Goal: Submit feedback/report problem: Submit feedback/report problem

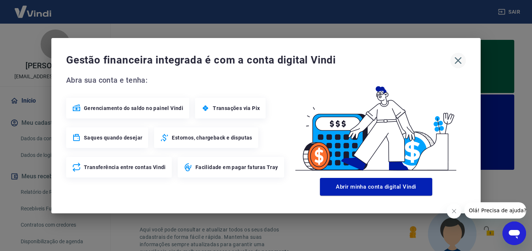
click at [456, 58] on icon "button" at bounding box center [458, 60] width 7 height 7
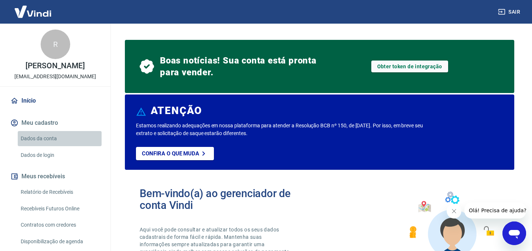
click at [40, 145] on link "Dados da conta" at bounding box center [60, 138] width 84 height 15
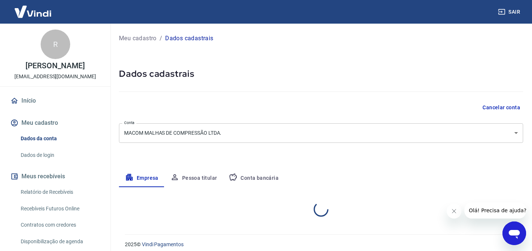
select select "SP"
select select "business"
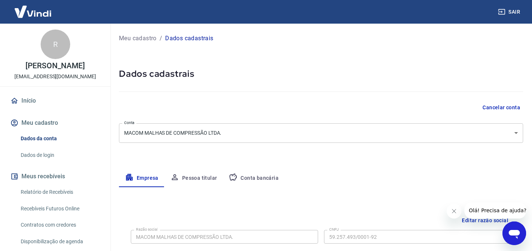
click at [197, 183] on button "Pessoa titular" at bounding box center [193, 178] width 59 height 18
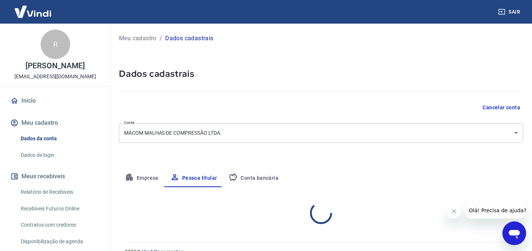
click at [254, 183] on button "Conta bancária" at bounding box center [254, 178] width 62 height 18
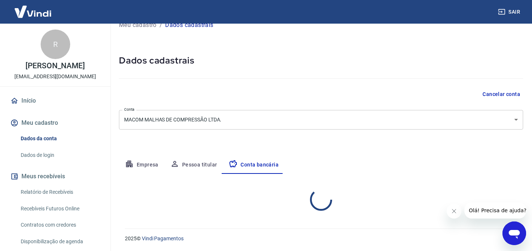
select select "1"
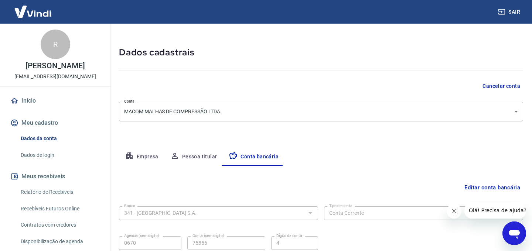
scroll to position [85, 0]
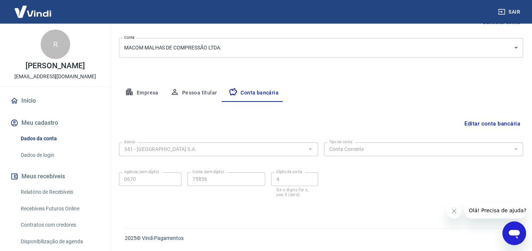
click at [496, 125] on button "Editar conta bancária" at bounding box center [492, 124] width 62 height 14
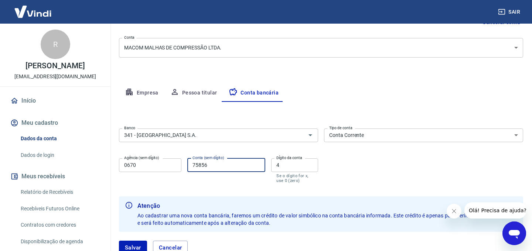
click at [196, 162] on input "75856" at bounding box center [226, 165] width 78 height 14
type input "49205"
click at [290, 162] on input "4" at bounding box center [294, 165] width 47 height 14
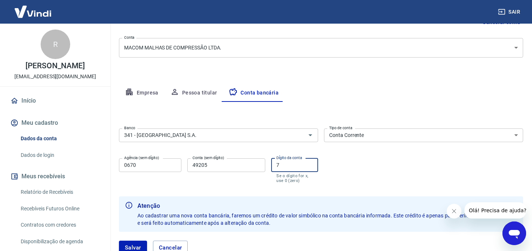
type input "7"
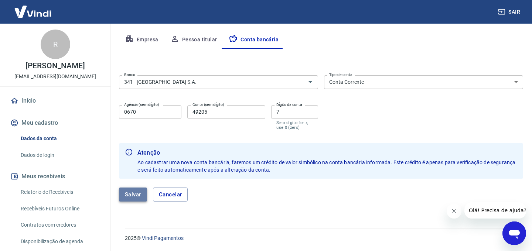
click at [135, 195] on button "Salvar" at bounding box center [133, 195] width 28 height 14
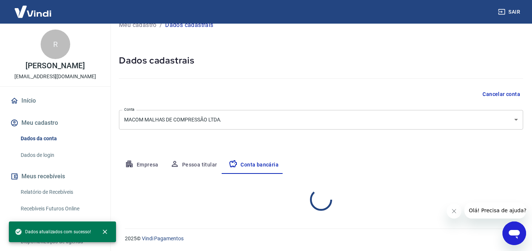
select select "1"
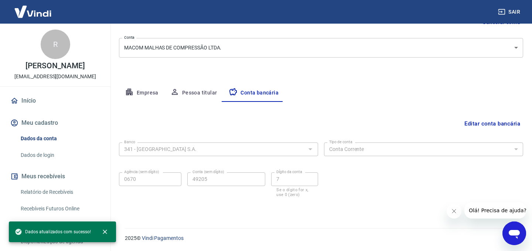
scroll to position [0, 0]
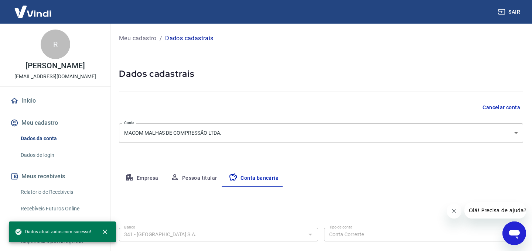
click at [149, 179] on button "Empresa" at bounding box center [141, 178] width 45 height 18
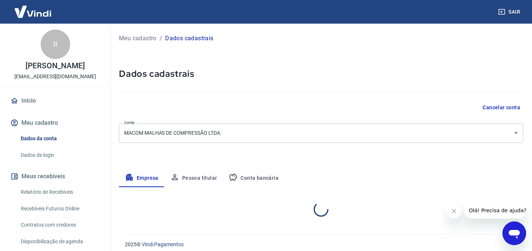
select select "SP"
select select "business"
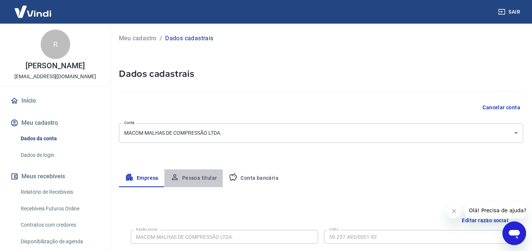
click at [195, 179] on button "Pessoa titular" at bounding box center [193, 178] width 59 height 18
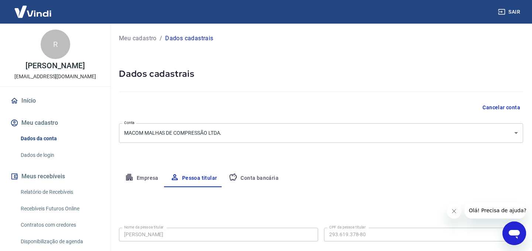
click at [259, 178] on button "Conta bancária" at bounding box center [254, 178] width 62 height 18
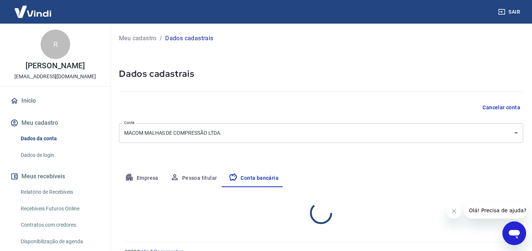
select select "1"
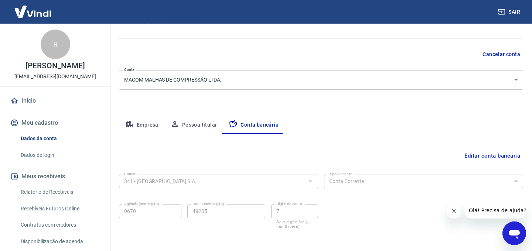
scroll to position [85, 0]
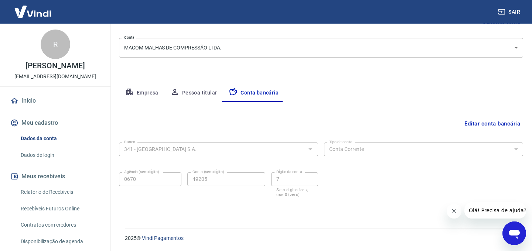
click at [222, 209] on form "Banco 341 - ITAÚ UNIBANCO S.A. Banco Tipo de conta Conta Corrente Conta Poupanç…" at bounding box center [321, 175] width 404 height 71
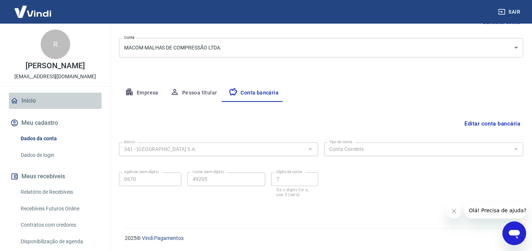
click at [29, 109] on link "Início" at bounding box center [55, 101] width 93 height 16
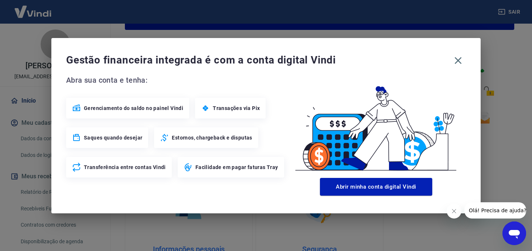
scroll to position [416, 0]
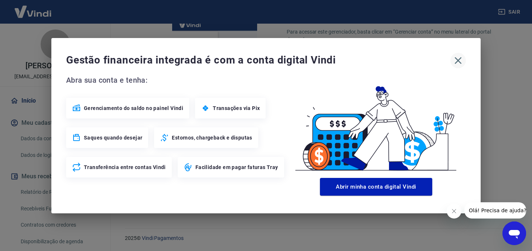
click at [458, 58] on icon "button" at bounding box center [458, 61] width 12 height 12
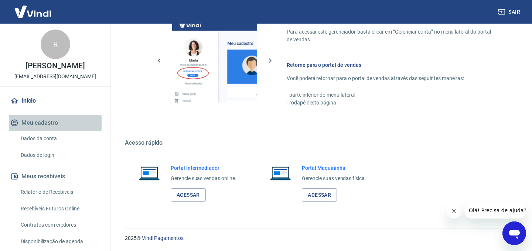
click at [45, 128] on button "Meu cadastro" at bounding box center [55, 123] width 93 height 16
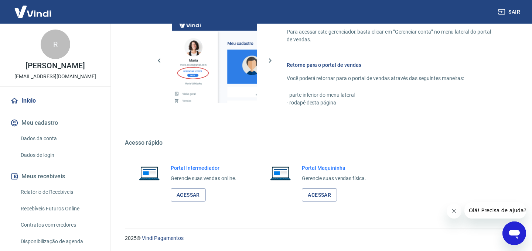
click at [54, 144] on link "Dados da conta" at bounding box center [60, 138] width 84 height 15
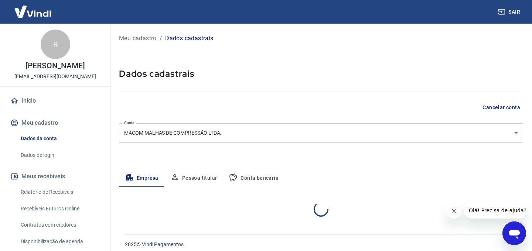
select select "SP"
select select "business"
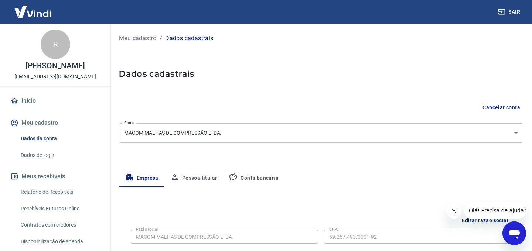
click at [51, 163] on link "Dados de login" at bounding box center [60, 155] width 84 height 15
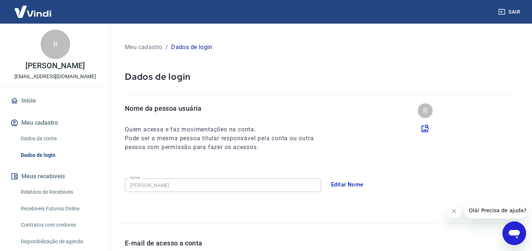
click at [50, 142] on link "Dados da conta" at bounding box center [60, 138] width 84 height 15
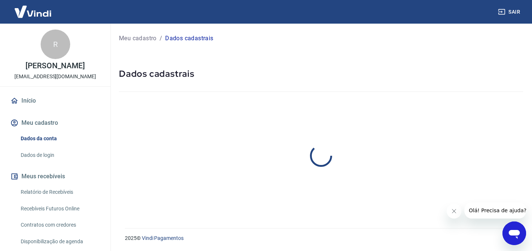
select select "SP"
select select "business"
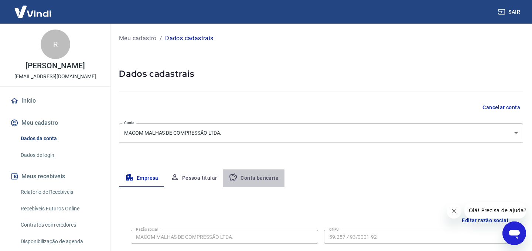
click at [260, 177] on button "Conta bancária" at bounding box center [254, 178] width 62 height 18
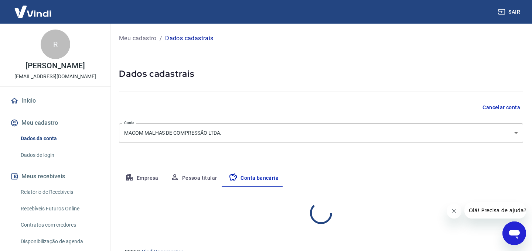
select select "1"
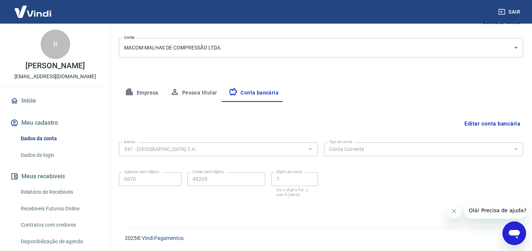
click at [433, 179] on div "Banco 341 - ITAÚ UNIBANCO S.A. Banco Tipo de conta Conta Corrente Conta Poupanç…" at bounding box center [321, 169] width 404 height 59
click at [323, 107] on div "Editar conta bancária Banco 341 - ITAÚ UNIBANCO S.A. Banco Tipo de conta Conta …" at bounding box center [321, 156] width 404 height 109
click at [390, 211] on div "Meu cadastro / Dados cadastrais Dados cadastrais Cancelar conta Conta MACOM MAL…" at bounding box center [321, 78] width 422 height 281
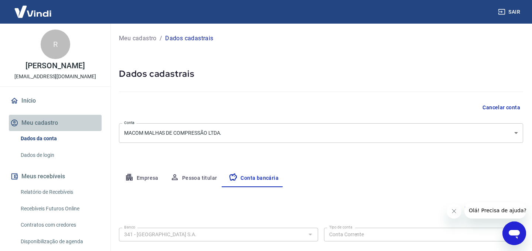
click at [45, 131] on button "Meu cadastro" at bounding box center [55, 123] width 93 height 16
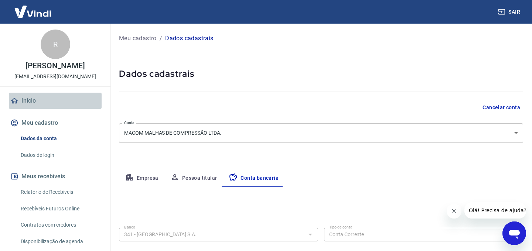
click at [22, 106] on link "Início" at bounding box center [55, 101] width 93 height 16
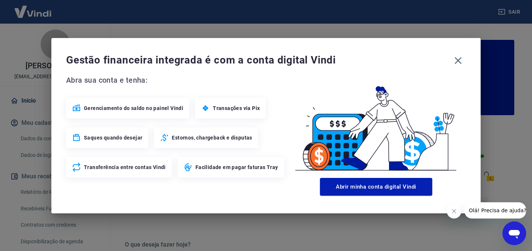
click at [23, 106] on div "Gestão financeira integrada é com a conta digital Vindi Abra sua conta e tenha:…" at bounding box center [266, 125] width 532 height 251
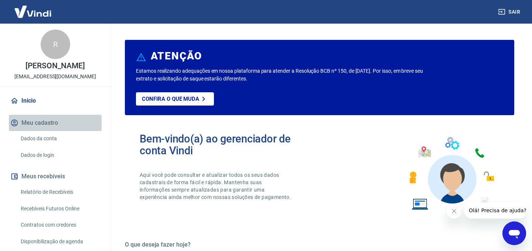
click at [46, 131] on button "Meu cadastro" at bounding box center [55, 123] width 93 height 16
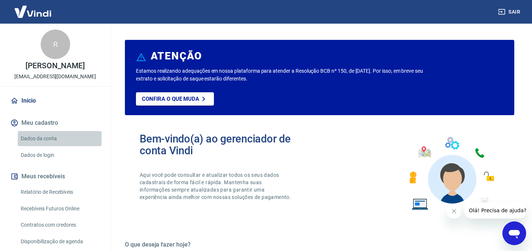
click at [53, 143] on link "Dados da conta" at bounding box center [60, 138] width 84 height 15
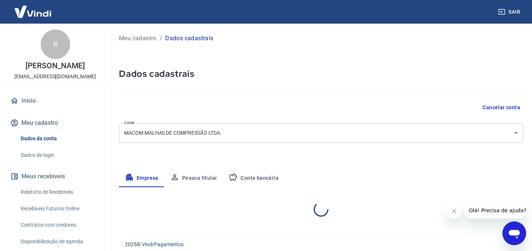
select select "SP"
select select "business"
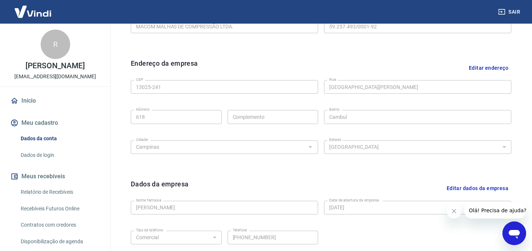
scroll to position [281, 0]
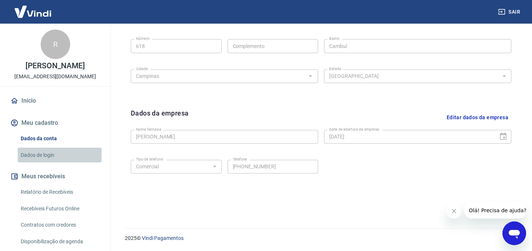
click at [47, 163] on link "Dados de login" at bounding box center [60, 155] width 84 height 15
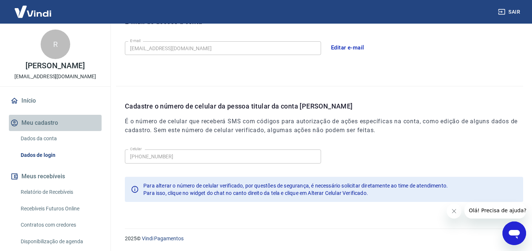
click at [38, 131] on button "Meu cadastro" at bounding box center [55, 123] width 93 height 16
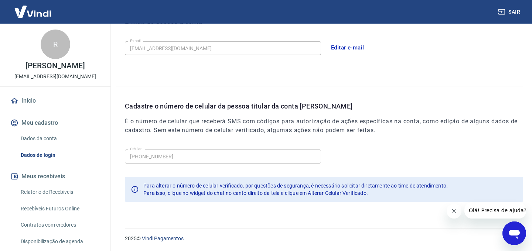
click at [41, 145] on link "Dados da conta" at bounding box center [60, 138] width 84 height 15
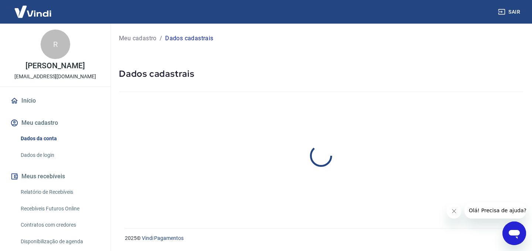
select select "SP"
select select "business"
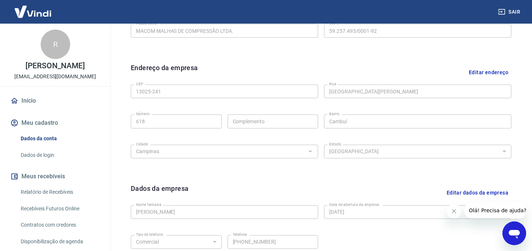
scroll to position [281, 0]
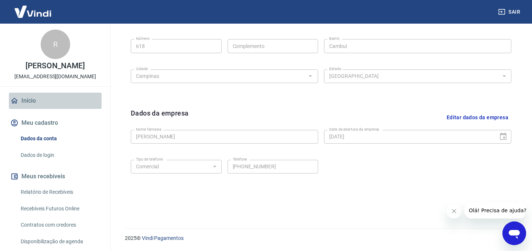
click at [30, 106] on link "Início" at bounding box center [55, 101] width 93 height 16
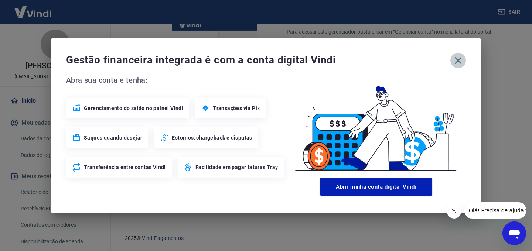
click at [453, 58] on icon "button" at bounding box center [458, 61] width 12 height 12
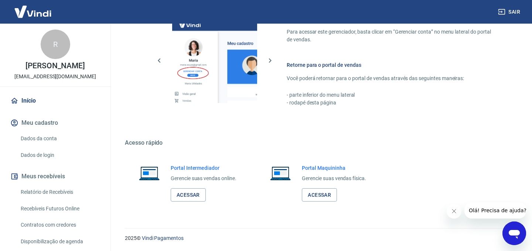
click at [229, 143] on h5 "Acesso rápido" at bounding box center [319, 142] width 389 height 7
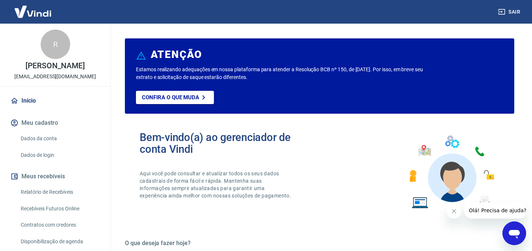
scroll to position [0, 0]
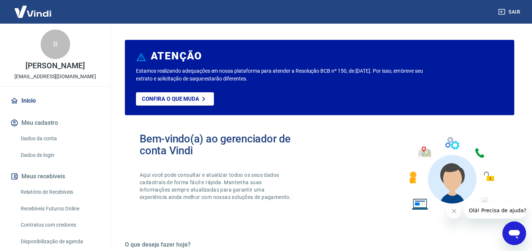
click at [29, 107] on link "Início" at bounding box center [55, 101] width 93 height 16
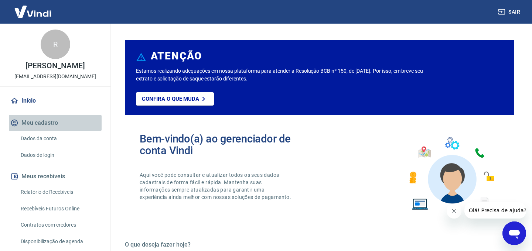
click at [40, 131] on button "Meu cadastro" at bounding box center [55, 123] width 93 height 16
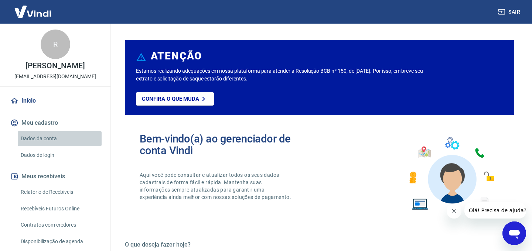
click at [47, 146] on link "Dados da conta" at bounding box center [60, 138] width 84 height 15
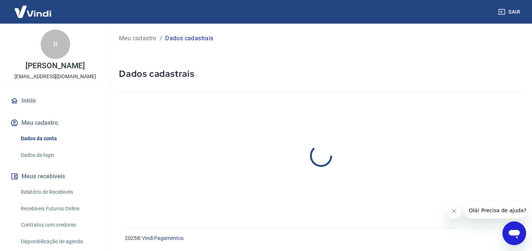
select select "SP"
select select "business"
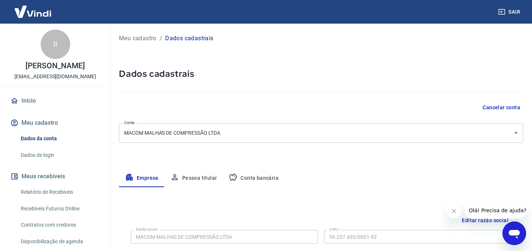
click at [45, 162] on link "Dados de login" at bounding box center [60, 155] width 84 height 15
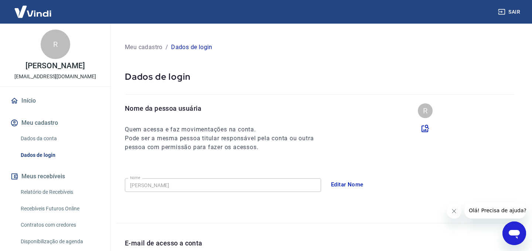
scroll to position [222, 0]
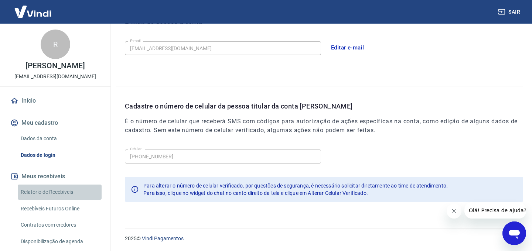
click at [60, 199] on link "Relatório de Recebíveis" at bounding box center [60, 192] width 84 height 15
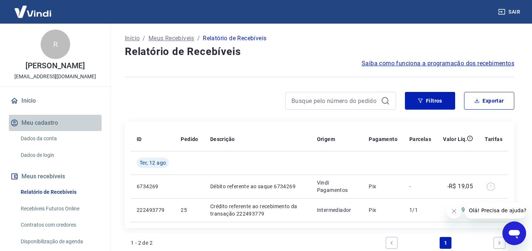
click at [55, 131] on button "Meu cadastro" at bounding box center [55, 123] width 93 height 16
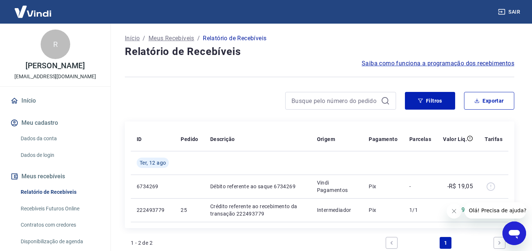
click at [55, 131] on button "Meu cadastro" at bounding box center [55, 123] width 93 height 16
click at [26, 109] on link "Início" at bounding box center [55, 101] width 93 height 16
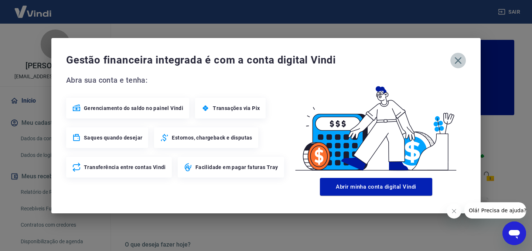
click at [461, 62] on icon "button" at bounding box center [458, 61] width 12 height 12
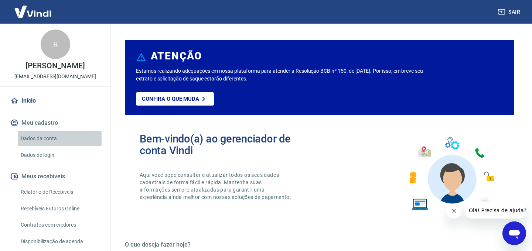
click at [44, 146] on link "Dados da conta" at bounding box center [60, 138] width 84 height 15
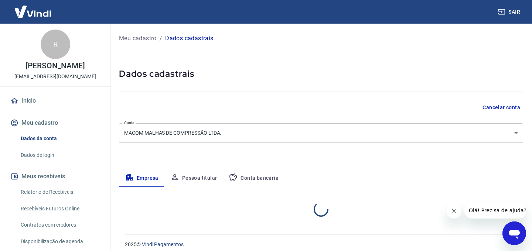
select select "SP"
select select "business"
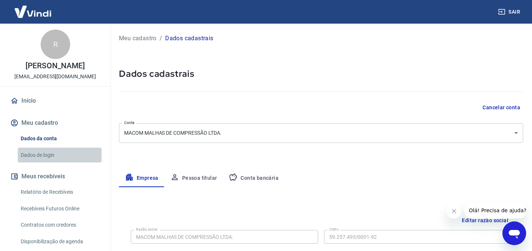
click at [45, 162] on link "Dados de login" at bounding box center [60, 155] width 84 height 15
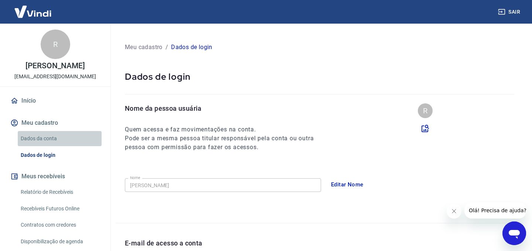
click at [49, 146] on link "Dados da conta" at bounding box center [60, 138] width 84 height 15
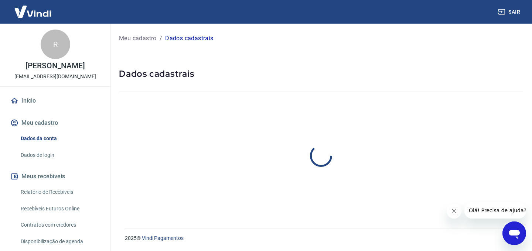
select select "SP"
select select "business"
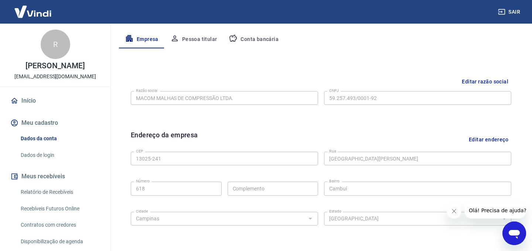
scroll to position [145, 0]
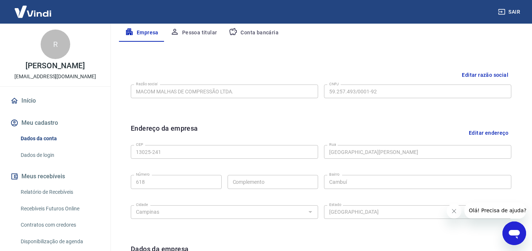
click at [491, 75] on button "Editar razão social" at bounding box center [485, 75] width 52 height 14
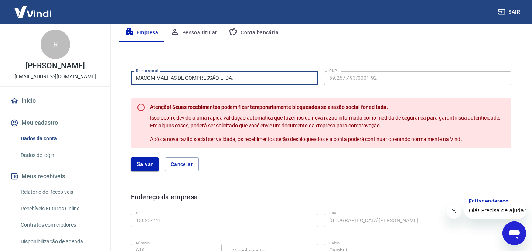
click at [237, 80] on input "MACOM MALHAS DE COMPRESSÃO LTDA." at bounding box center [224, 78] width 187 height 14
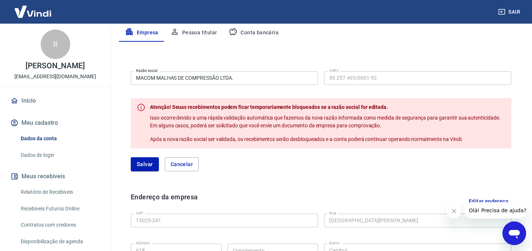
click at [394, 70] on div "Razão social MACOM MALHAS DE COMPRESSÃO LTDA. Razão social CNPJ 59.257.493/0001…" at bounding box center [321, 77] width 380 height 18
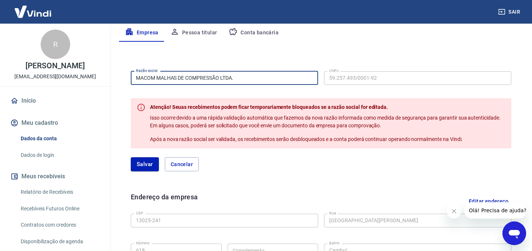
click at [216, 81] on input "MACOM MALHAS DE COMPRESSÃO LTDA." at bounding box center [224, 78] width 187 height 14
click at [164, 184] on div "Razão social MACOM MALHAS DE COMPRESSÃO LTDA. Razão social CNPJ 59.257.493/0001…" at bounding box center [321, 124] width 392 height 124
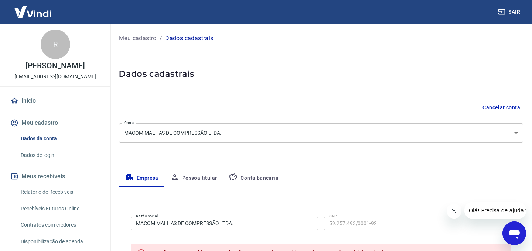
scroll to position [45, 0]
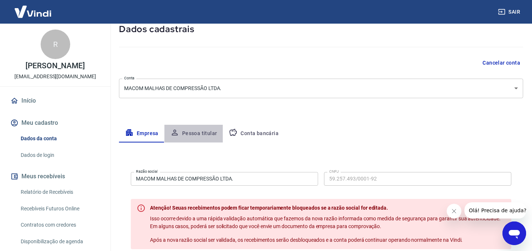
click at [199, 130] on button "Pessoa titular" at bounding box center [193, 134] width 59 height 18
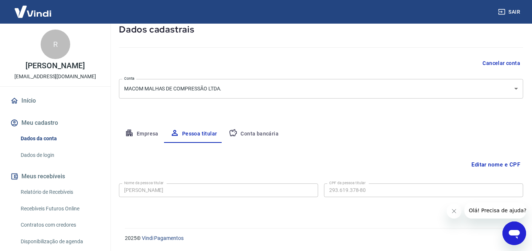
scroll to position [0, 0]
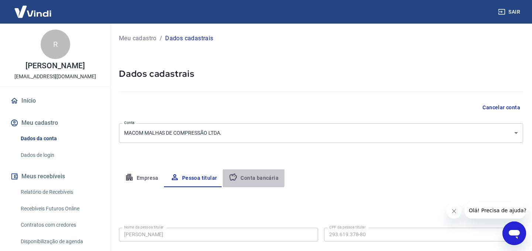
click at [245, 178] on button "Conta bancária" at bounding box center [254, 178] width 62 height 18
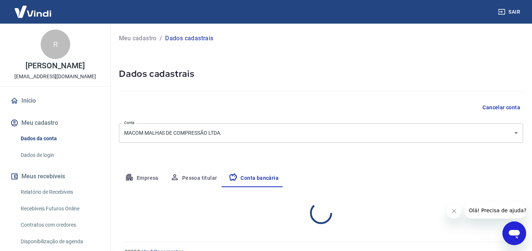
select select "1"
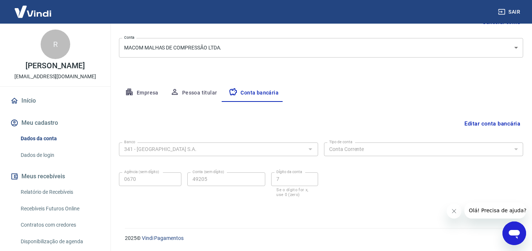
click at [146, 96] on button "Empresa" at bounding box center [141, 93] width 45 height 18
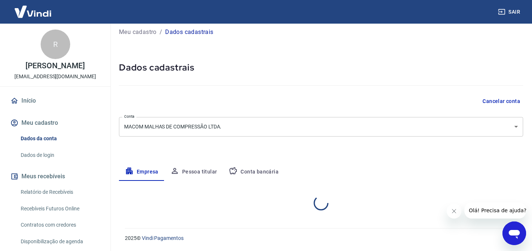
select select "SP"
select select "business"
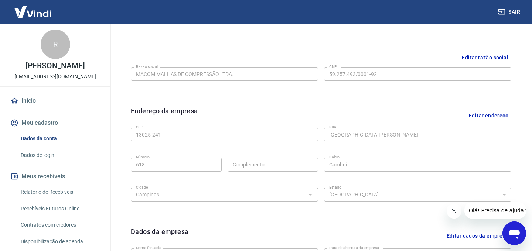
scroll to position [164, 0]
click at [474, 56] on button "Editar razão social" at bounding box center [485, 57] width 52 height 14
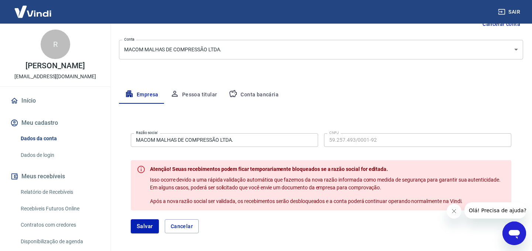
scroll to position [77, 0]
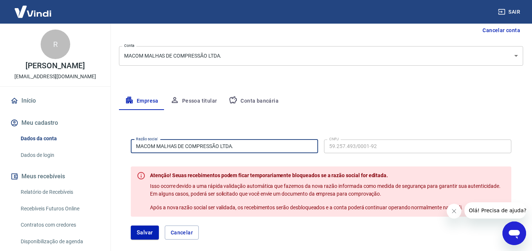
click at [304, 141] on input "MACOM MALHAS DE COMPRESSÃO LTDA." at bounding box center [224, 147] width 187 height 14
click at [298, 148] on input "MACOM MALHAS DE COMPRESSÃO LTDA." at bounding box center [224, 147] width 187 height 14
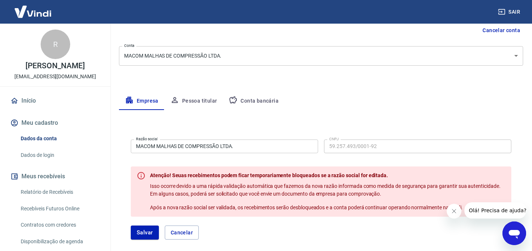
click at [376, 235] on div "[PERSON_NAME]" at bounding box center [321, 233] width 380 height 14
click at [190, 230] on button "Cancelar" at bounding box center [182, 233] width 34 height 14
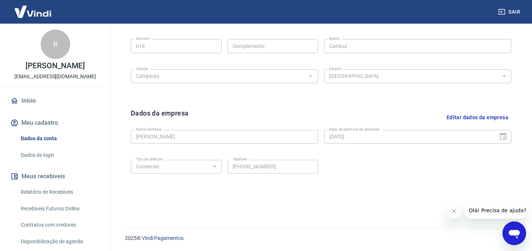
scroll to position [0, 0]
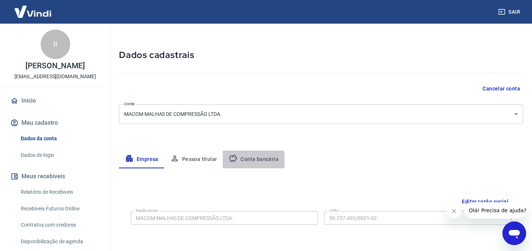
click at [245, 160] on button "Conta bancária" at bounding box center [254, 160] width 62 height 18
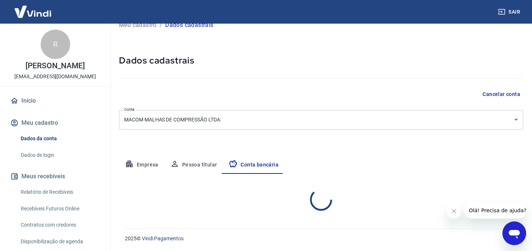
select select "1"
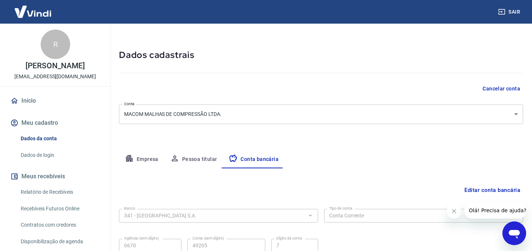
scroll to position [85, 0]
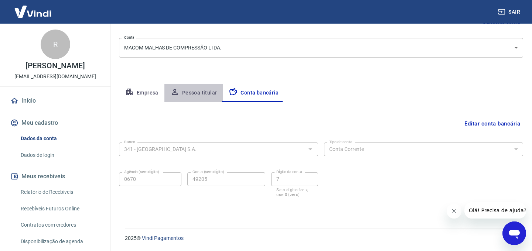
click at [208, 93] on button "Pessoa titular" at bounding box center [193, 93] width 59 height 18
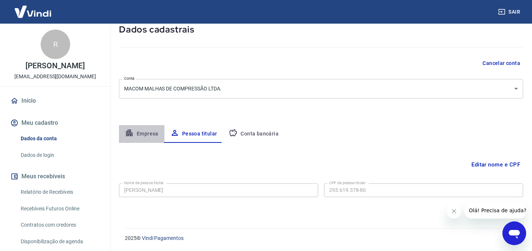
click at [146, 133] on button "Empresa" at bounding box center [141, 134] width 45 height 18
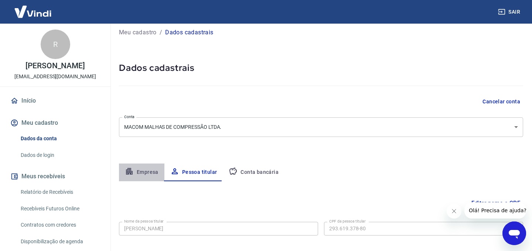
select select "SP"
select select "business"
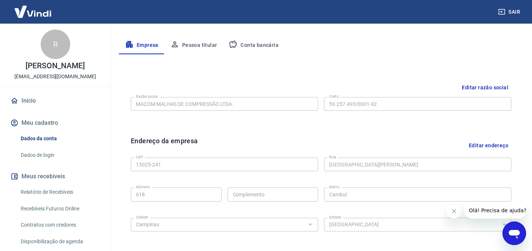
scroll to position [135, 0]
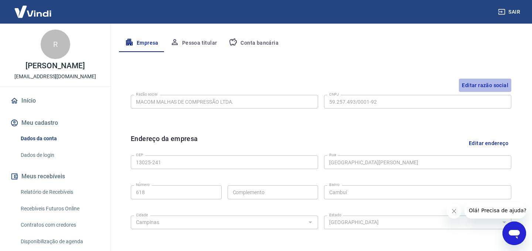
click at [493, 83] on button "Editar razão social" at bounding box center [485, 86] width 52 height 14
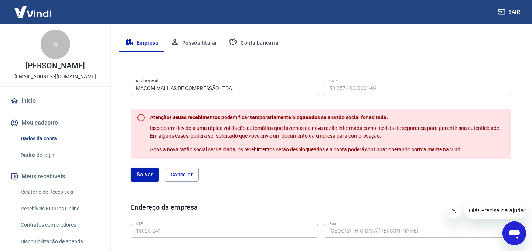
click at [285, 187] on div "Razão social MACOM MALHAS DE COMPRESSÃO LTDA. Razão social CNPJ 59.257.493/0001…" at bounding box center [321, 135] width 392 height 124
click at [483, 211] on span "Olá! Precisa de ajuda?" at bounding box center [498, 211] width 58 height 6
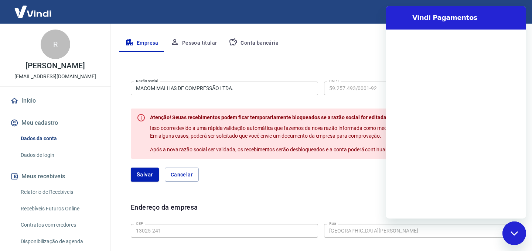
scroll to position [0, 0]
click at [186, 173] on button "Cancelar" at bounding box center [182, 175] width 34 height 14
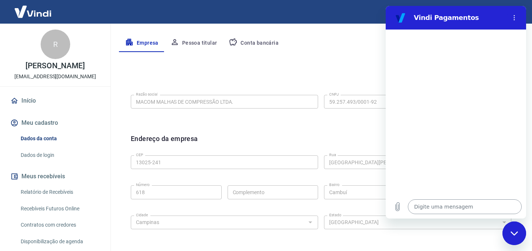
click at [440, 207] on textarea at bounding box center [465, 206] width 114 height 15
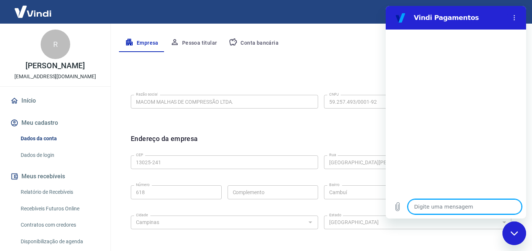
type textarea "B"
type textarea "x"
type textarea "Bo"
type textarea "x"
type textarea "Bom"
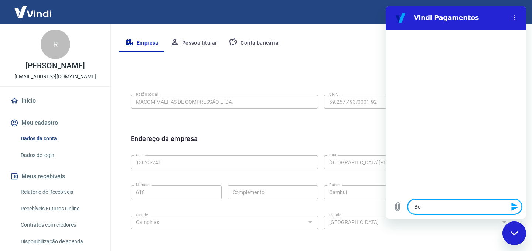
type textarea "x"
type textarea "Bom"
type textarea "x"
type textarea "Bom d"
type textarea "x"
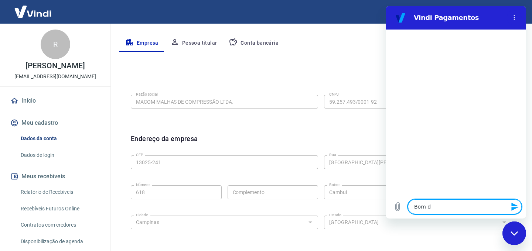
type textarea "Bom di"
type textarea "x"
type textarea "Bom dia"
type textarea "x"
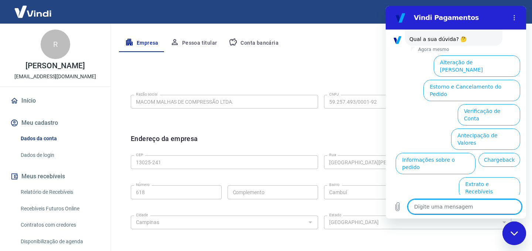
scroll to position [71, 0]
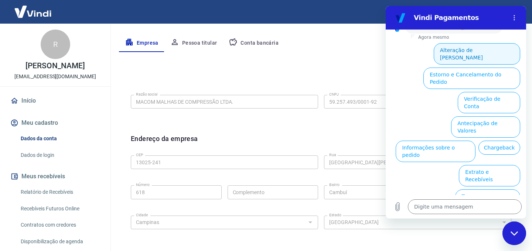
click at [473, 49] on button "Alteração de [PERSON_NAME]" at bounding box center [477, 53] width 86 height 21
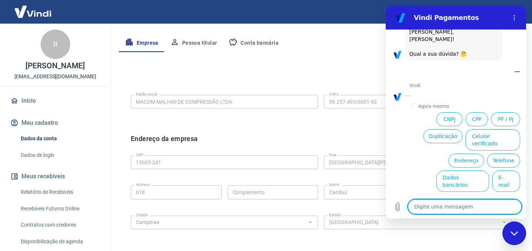
scroll to position [45, 0]
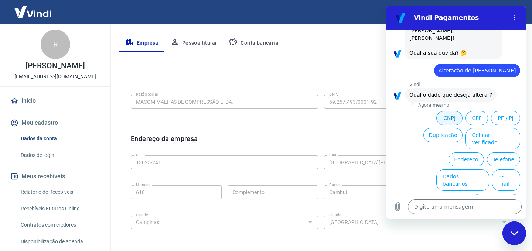
click at [448, 122] on button "CNPJ" at bounding box center [449, 118] width 26 height 14
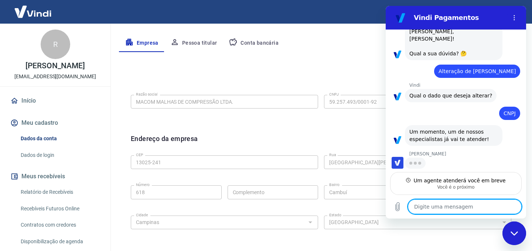
scroll to position [43, 0]
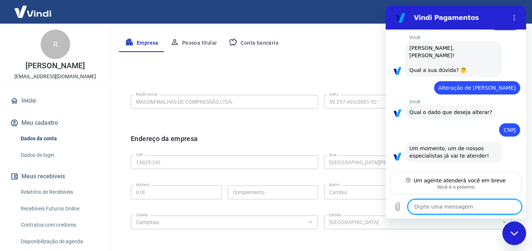
type textarea "x"
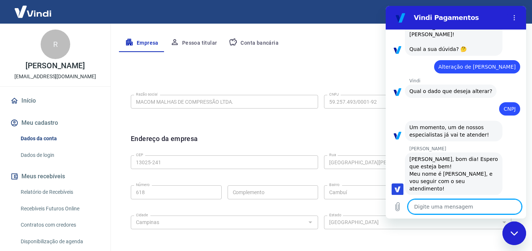
scroll to position [50, 0]
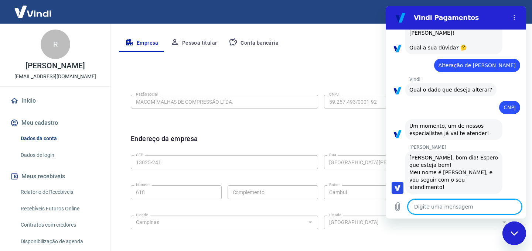
click at [447, 209] on textarea at bounding box center [465, 206] width 114 height 15
type textarea "O"
type textarea "x"
type textarea "Ol"
type textarea "x"
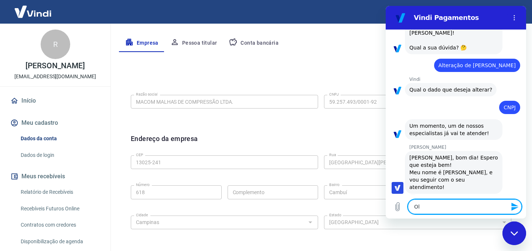
type textarea "Ol'"
type textarea "x"
type textarea "Olá"
type textarea "x"
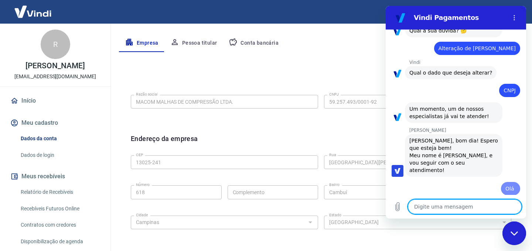
type textarea "x"
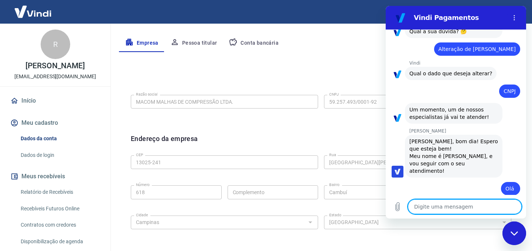
type textarea "p"
type textarea "x"
type textarea "pr"
type textarea "x"
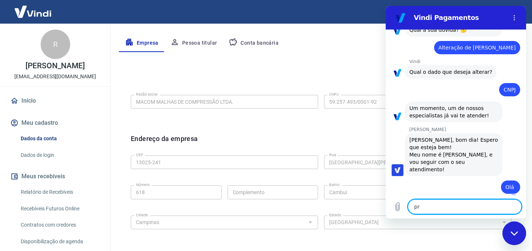
type textarea "pre"
type textarea "x"
type textarea "prec"
type textarea "x"
type textarea "preci"
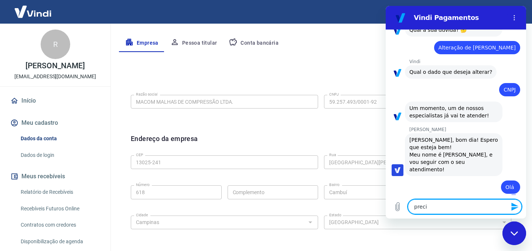
type textarea "x"
type textarea "precis"
type textarea "x"
type textarea "preciso"
type textarea "x"
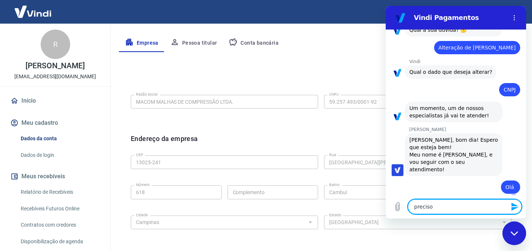
type textarea "preciso"
type textarea "x"
type textarea "preciso m"
type textarea "x"
type textarea "preciso mu"
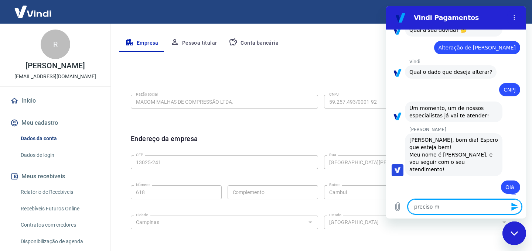
type textarea "x"
type textarea "preciso mud"
type textarea "x"
type textarea "preciso muda"
type textarea "x"
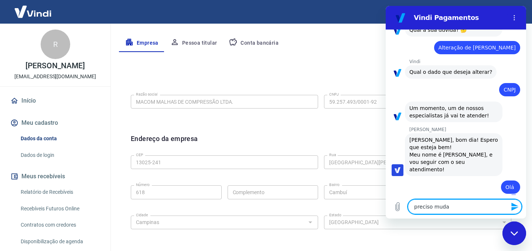
type textarea "preciso mudar"
type textarea "x"
type textarea "preciso mudar"
type textarea "x"
type textarea "preciso mudar o"
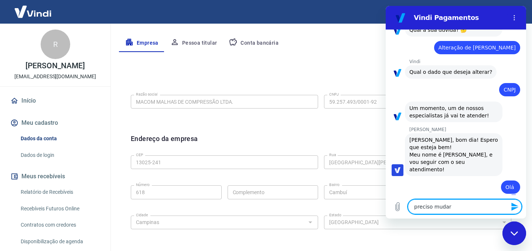
type textarea "x"
type textarea "preciso mudar o"
type textarea "x"
type textarea "preciso mudar o C"
type textarea "x"
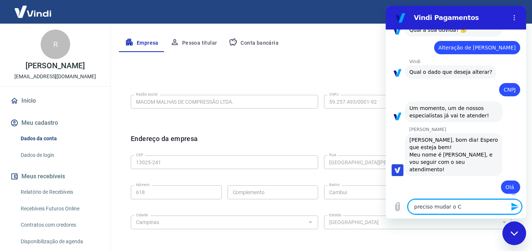
type textarea "preciso mudar o CN"
type textarea "x"
type textarea "preciso mudar o CNP"
type textarea "x"
type textarea "preciso mudar o CNPJ"
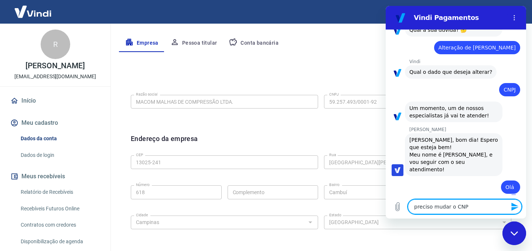
type textarea "x"
type textarea "preciso mudar o CNPJ"
type textarea "x"
type textarea "preciso mudar o CNPJ d"
type textarea "x"
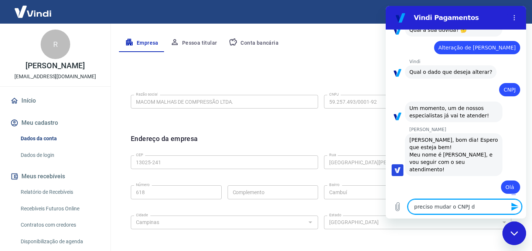
type textarea "preciso mudar o CNPJ do"
type textarea "x"
type textarea "preciso mudar o CNPJ do"
type textarea "x"
type textarea "preciso mudar o CNPJ do e"
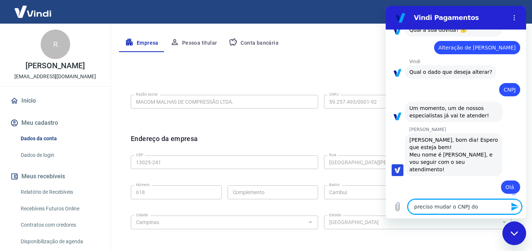
type textarea "x"
type textarea "preciso mudar o CNPJ do em"
type textarea "x"
type textarea "preciso mudar o CNPJ do emu"
type textarea "x"
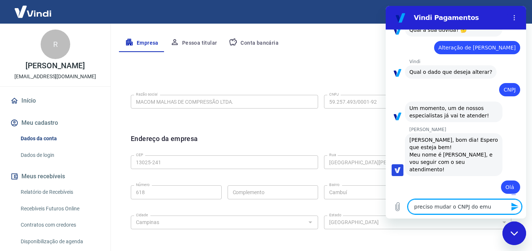
type textarea "preciso mudar o CNPJ do emu"
type textarea "x"
type textarea "preciso mudar o CNPJ do emu c"
type textarea "x"
type textarea "preciso mudar o CNPJ do emu ca"
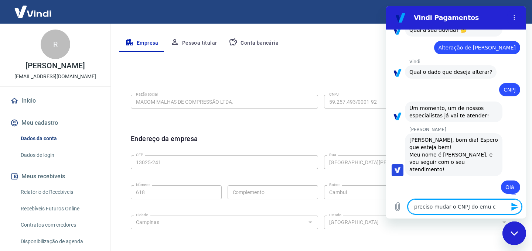
type textarea "x"
type textarea "preciso mudar o CNPJ do emu cad"
type textarea "x"
type textarea "preciso mudar o CNPJ do emu cada"
type textarea "x"
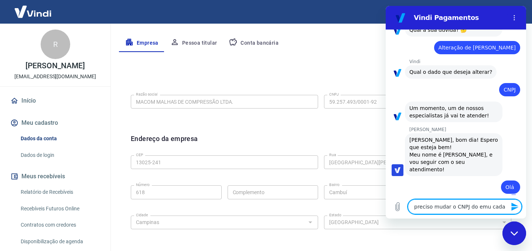
type textarea "preciso mudar o CNPJ do emu cadas"
type textarea "x"
type textarea "preciso mudar o CNPJ do emu cadast"
type textarea "x"
type textarea "preciso mudar o CNPJ do emu cadastr"
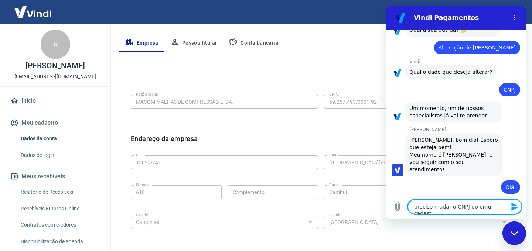
type textarea "x"
type textarea "preciso mudar o CNPJ do emu cadastro"
type textarea "x"
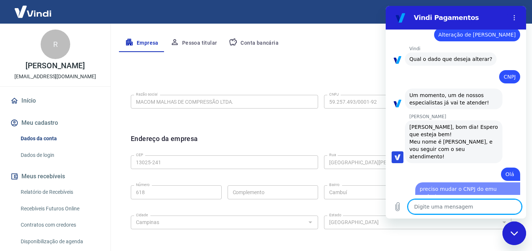
type textarea "x"
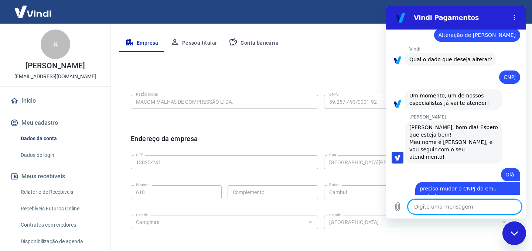
scroll to position [82, 0]
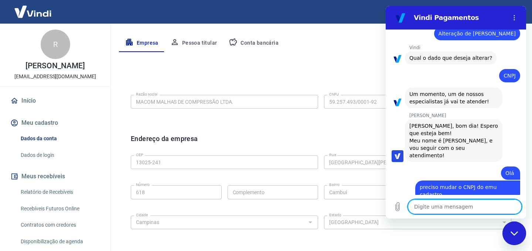
type textarea "m"
type textarea "x"
type textarea "ma"
type textarea "x"
type textarea "mas"
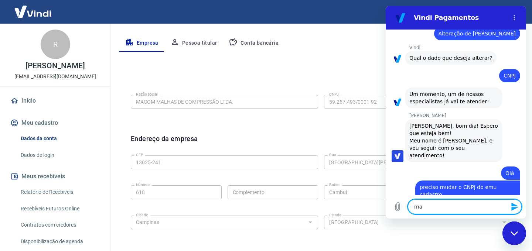
type textarea "x"
type textarea "mas"
type textarea "x"
type textarea "mas n"
type textarea "x"
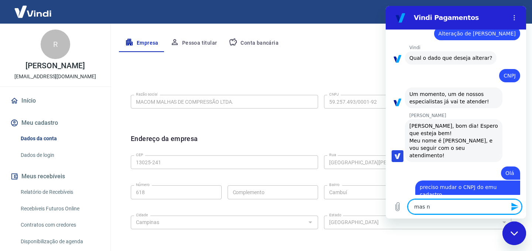
type textarea "mas n˜"
type textarea "x"
type textarea "mas n˜"
click button "Enviar mensagem" at bounding box center [514, 206] width 15 height 15
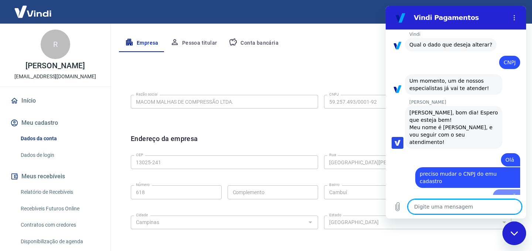
type textarea "x"
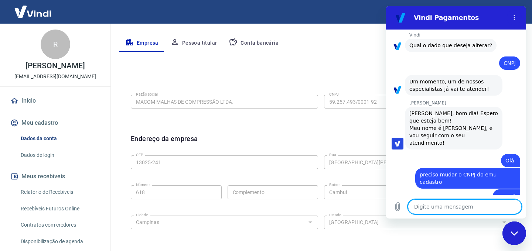
scroll to position [96, 0]
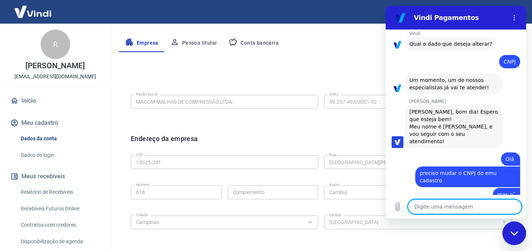
type textarea "o"
type textarea "x"
type textarea "op"
type textarea "x"
type textarea "ops"
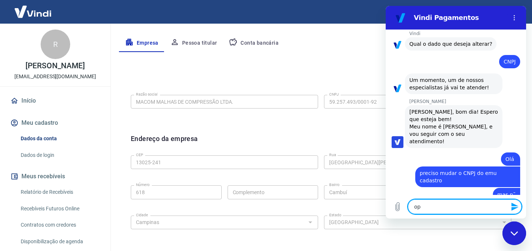
type textarea "x"
type textarea "ops,"
type textarea "x"
type textarea "ops,"
type textarea "x"
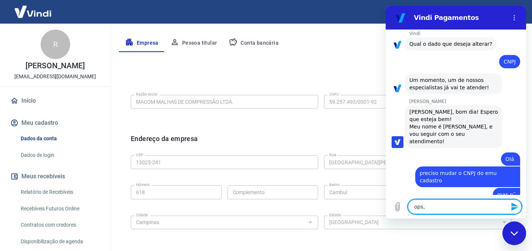
type textarea "ops, m"
type textarea "x"
type textarea "ops, m˜"
type textarea "x"
type textarea "ops, mãs"
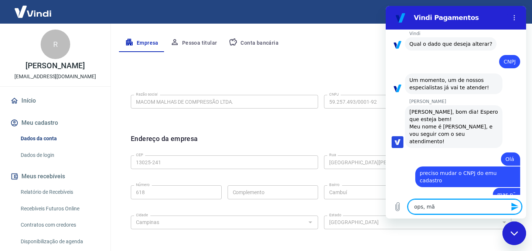
type textarea "x"
type textarea "ops, mã"
type textarea "x"
type textarea "ops, m"
type textarea "x"
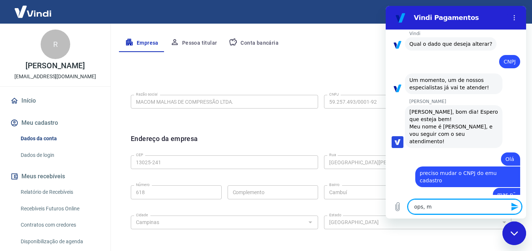
type textarea "ops, [GEOGRAPHIC_DATA]"
type textarea "x"
type textarea "ops, mas"
type textarea "x"
type textarea "ops, mas"
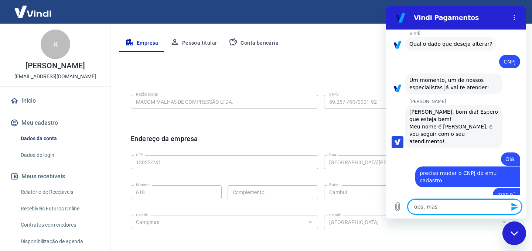
type textarea "x"
type textarea "ops, mas n"
type textarea "x"
type textarea "ops, mas n˜"
type textarea "x"
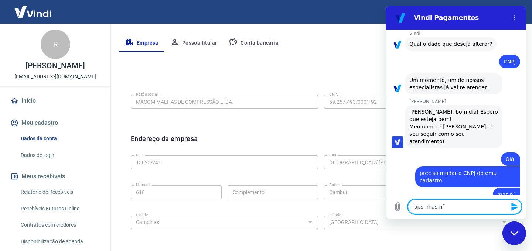
type textarea "ops, mas nã"
type textarea "x"
type textarea "ops, mas não"
type textarea "x"
type textarea "ops, mas não"
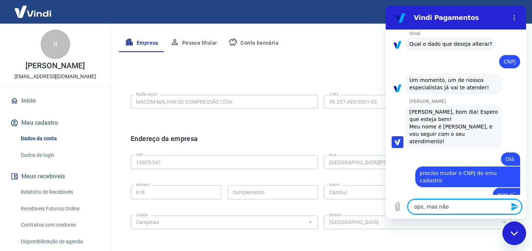
type textarea "x"
type textarea "ops, mas não t"
type textarea "x"
type textarea "ops, mas não te"
type textarea "x"
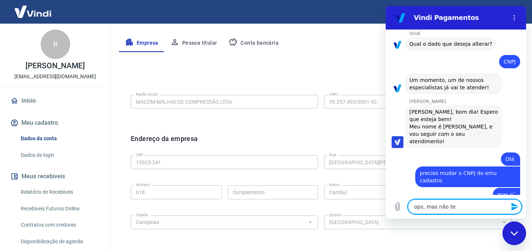
type textarea "ops, mas não ten"
type textarea "x"
type textarea "ops, mas não tenh"
type textarea "x"
type textarea "ops, mas não tenho"
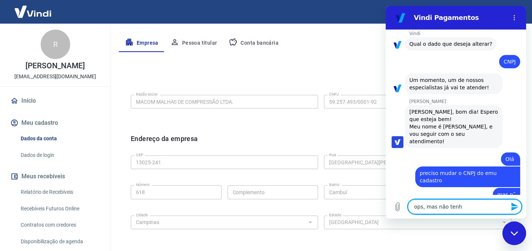
type textarea "x"
type textarea "ops, mas não tenho"
type textarea "x"
type textarea "ops, mas não tenho e"
type textarea "x"
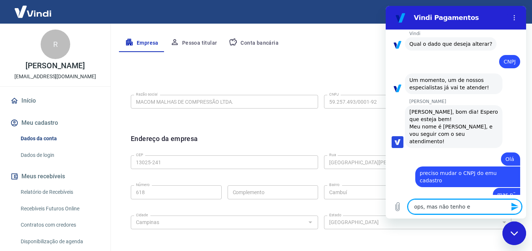
type textarea "ops, mas não tenho es"
type textarea "x"
type textarea "ops, mas não tenho ess"
type textarea "x"
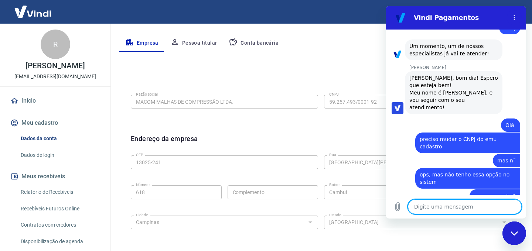
scroll to position [131, 0]
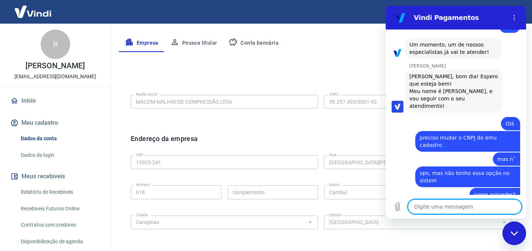
paste textarea "59.257.493/0002-73"
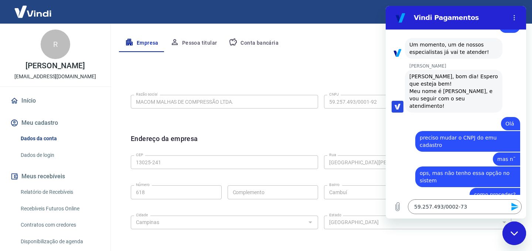
click at [512, 156] on span "mas n˜" at bounding box center [506, 159] width 18 height 6
click at [305, 68] on div "Editar razão social Razão social MACOM MALHAS DE COMPRESSÃO LTDA. Razão social …" at bounding box center [321, 212] width 404 height 290
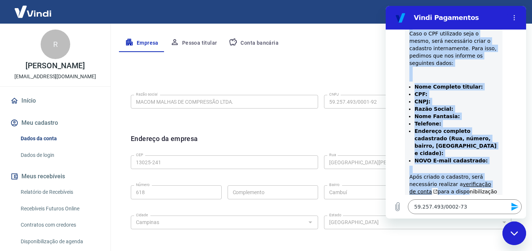
scroll to position [387, 0]
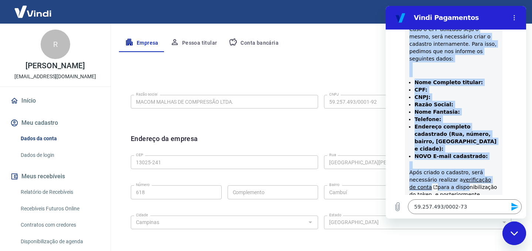
drag, startPoint x: 410, startPoint y: 94, endPoint x: 458, endPoint y: 183, distance: 100.9
click at [458, 183] on div "[PERSON_NAME], como este cadastro já possui vendas vinculadas, não será possíve…" at bounding box center [453, 86] width 89 height 254
copy div "[PERSON_NAME], como este cadastro já possui vendas vinculadas, não será possíve…"
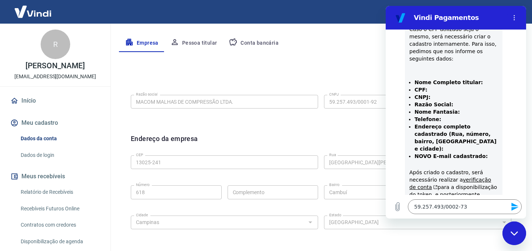
click at [493, 153] on li "NOVO E-mail cadastrado: ​" at bounding box center [455, 156] width 83 height 7
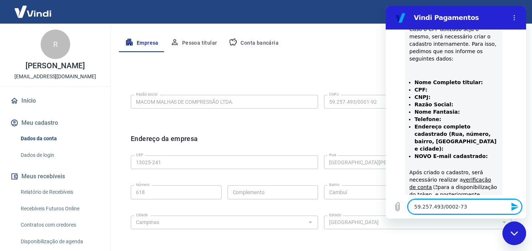
click at [479, 210] on textarea "59.257.493/0002-73" at bounding box center [465, 206] width 114 height 15
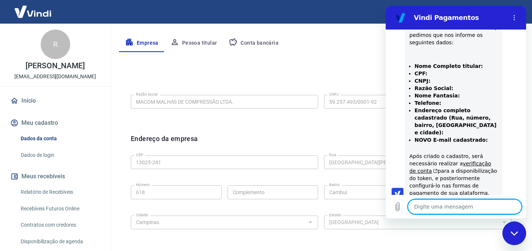
scroll to position [405, 0]
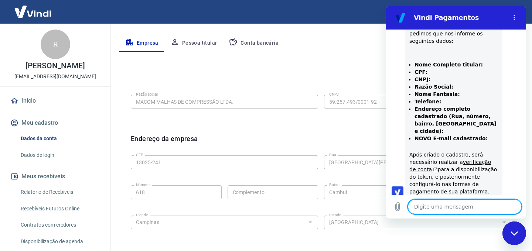
click at [446, 209] on textarea at bounding box center [465, 206] width 114 height 15
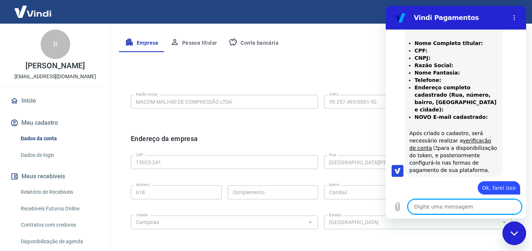
scroll to position [472, 0]
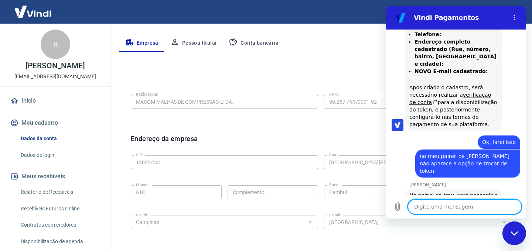
click at [446, 209] on textarea at bounding box center [465, 206] width 114 height 15
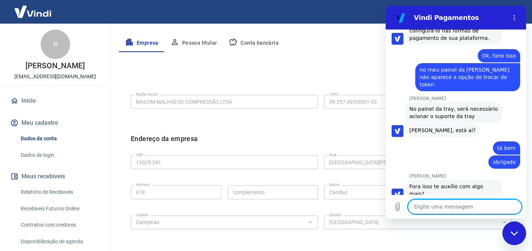
scroll to position [560, 0]
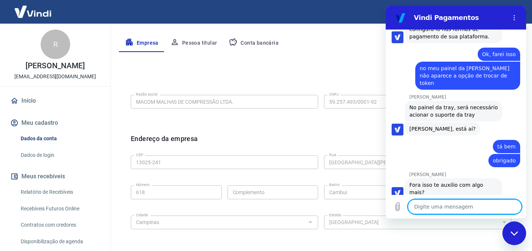
click at [253, 134] on div "Endereço da empresa Editar endereço" at bounding box center [321, 143] width 380 height 19
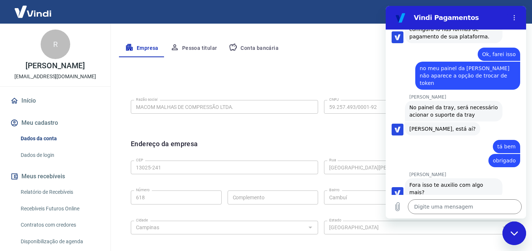
scroll to position [0, 0]
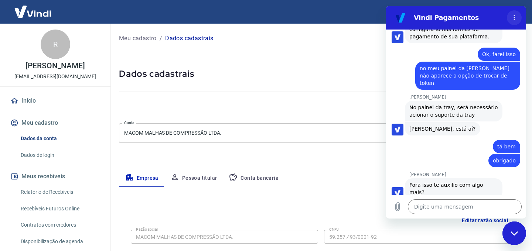
click at [516, 20] on icon "Menu de opções" at bounding box center [514, 18] width 6 height 6
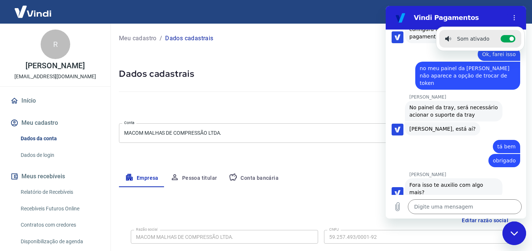
click at [319, 89] on div at bounding box center [321, 90] width 404 height 21
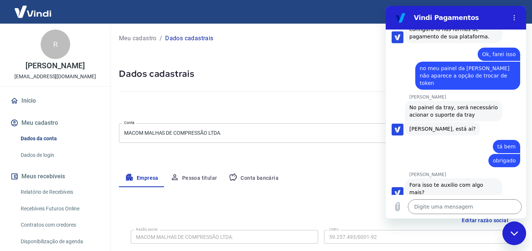
click at [341, 81] on div at bounding box center [321, 90] width 404 height 21
click at [35, 14] on img at bounding box center [33, 11] width 48 height 23
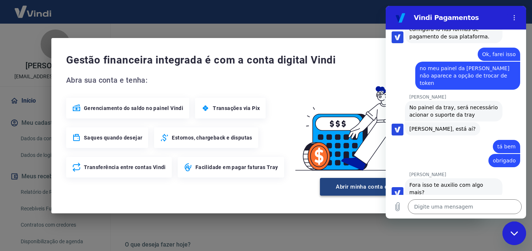
click at [350, 189] on button "Abrir minha conta digital Vindi" at bounding box center [376, 187] width 112 height 18
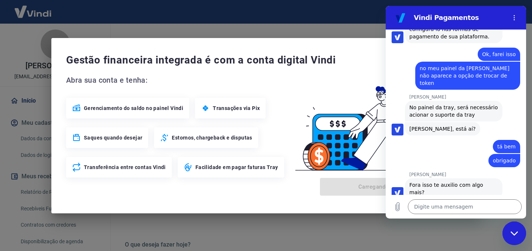
click at [516, 235] on icon "Fechar janela de mensagens" at bounding box center [514, 233] width 8 height 5
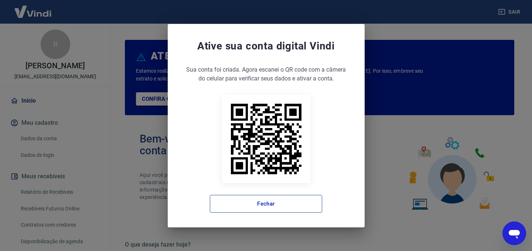
click at [263, 203] on button "Fechar" at bounding box center [266, 204] width 112 height 18
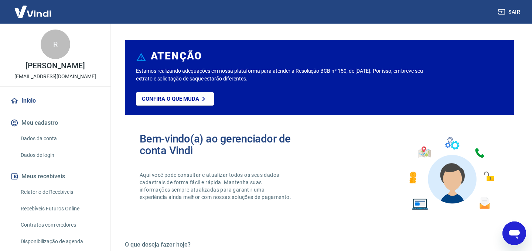
click at [39, 10] on img at bounding box center [33, 11] width 48 height 23
click at [32, 14] on img at bounding box center [33, 11] width 48 height 23
click at [512, 10] on button "Sair" at bounding box center [509, 12] width 27 height 14
